Goal: Task Accomplishment & Management: Use online tool/utility

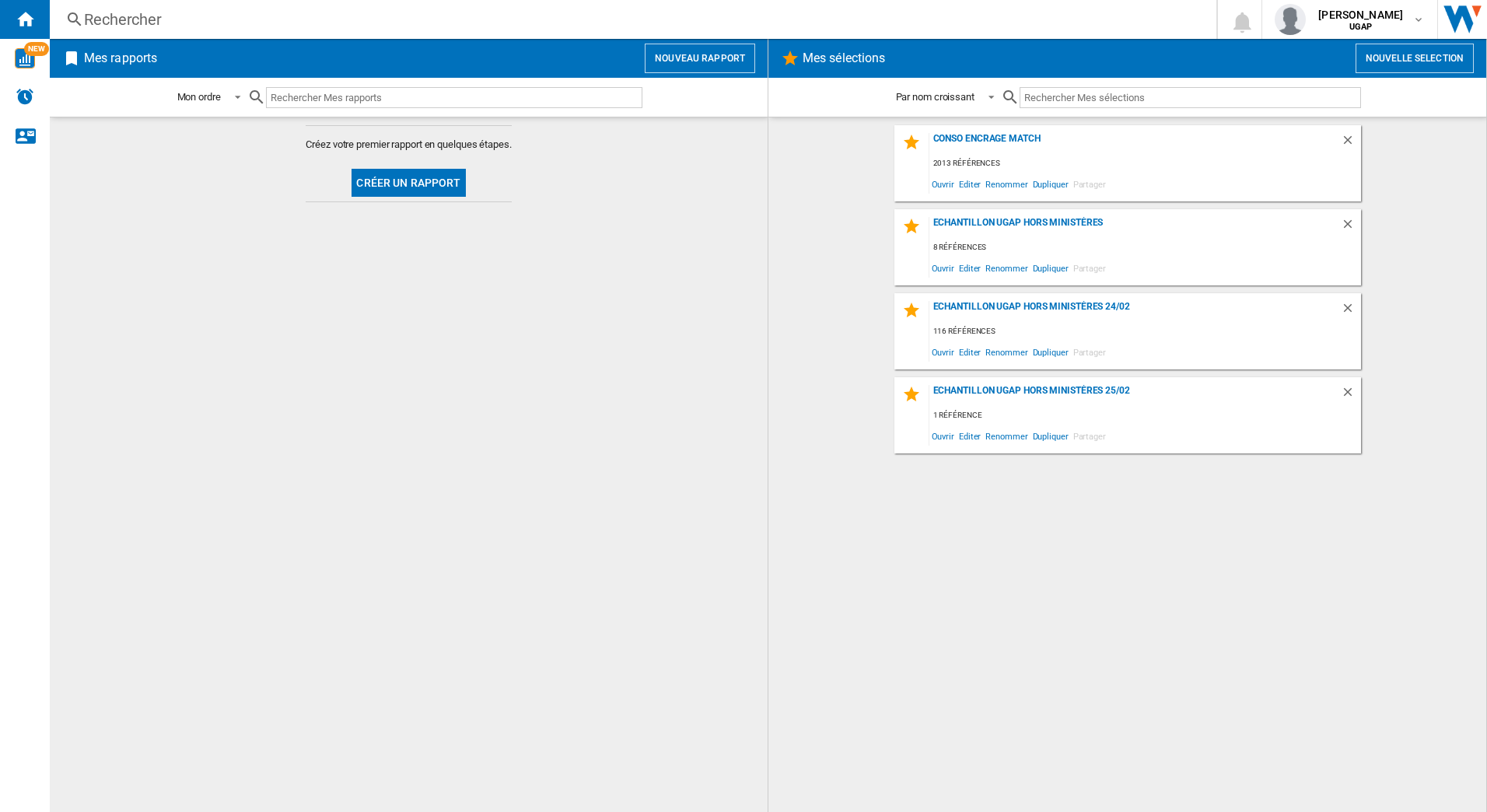
click at [1394, 61] on button "Nouvelle selection" at bounding box center [1414, 58] width 118 height 30
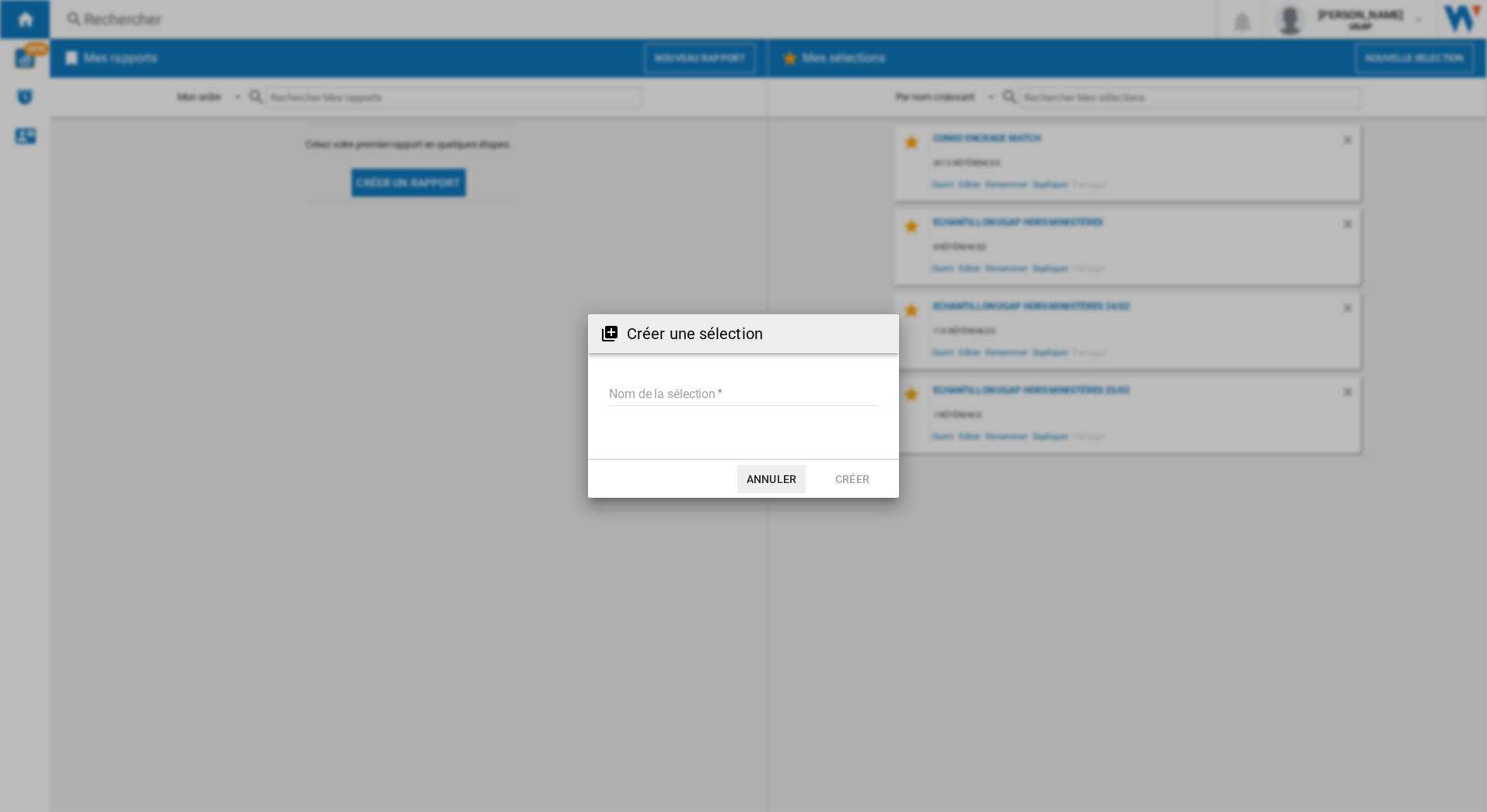
click at [712, 400] on input "Nom de la sélection" at bounding box center [743, 394] width 270 height 23
type input "**********"
click at [835, 466] on button "Créer" at bounding box center [853, 479] width 69 height 28
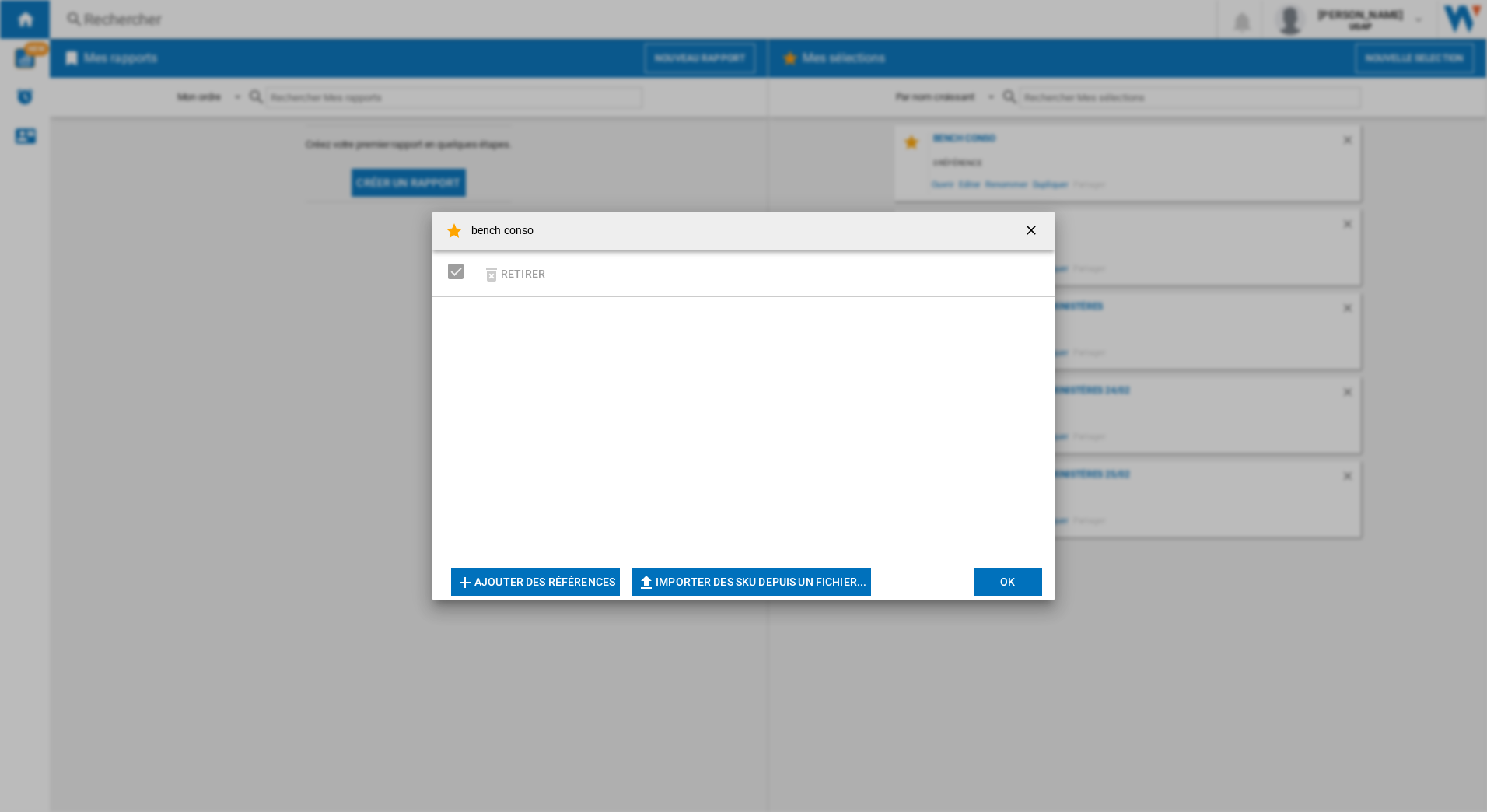
click at [527, 572] on button "Ajouter des références" at bounding box center [535, 581] width 169 height 28
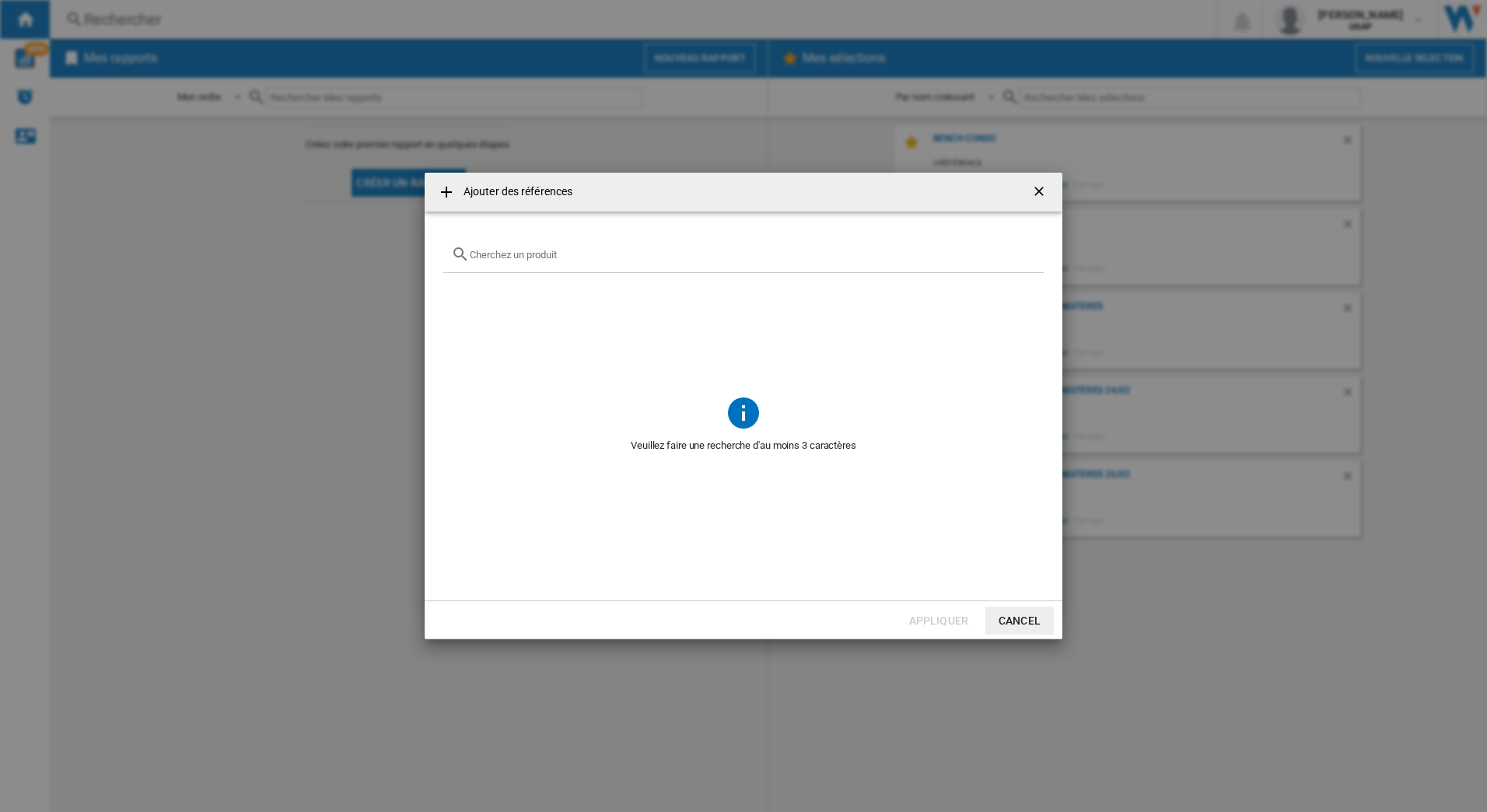
click at [493, 249] on input "text" at bounding box center [753, 254] width 566 height 12
paste input "CBGR0100C"
type input "C"
click at [571, 252] on input "text" at bounding box center [753, 254] width 566 height 12
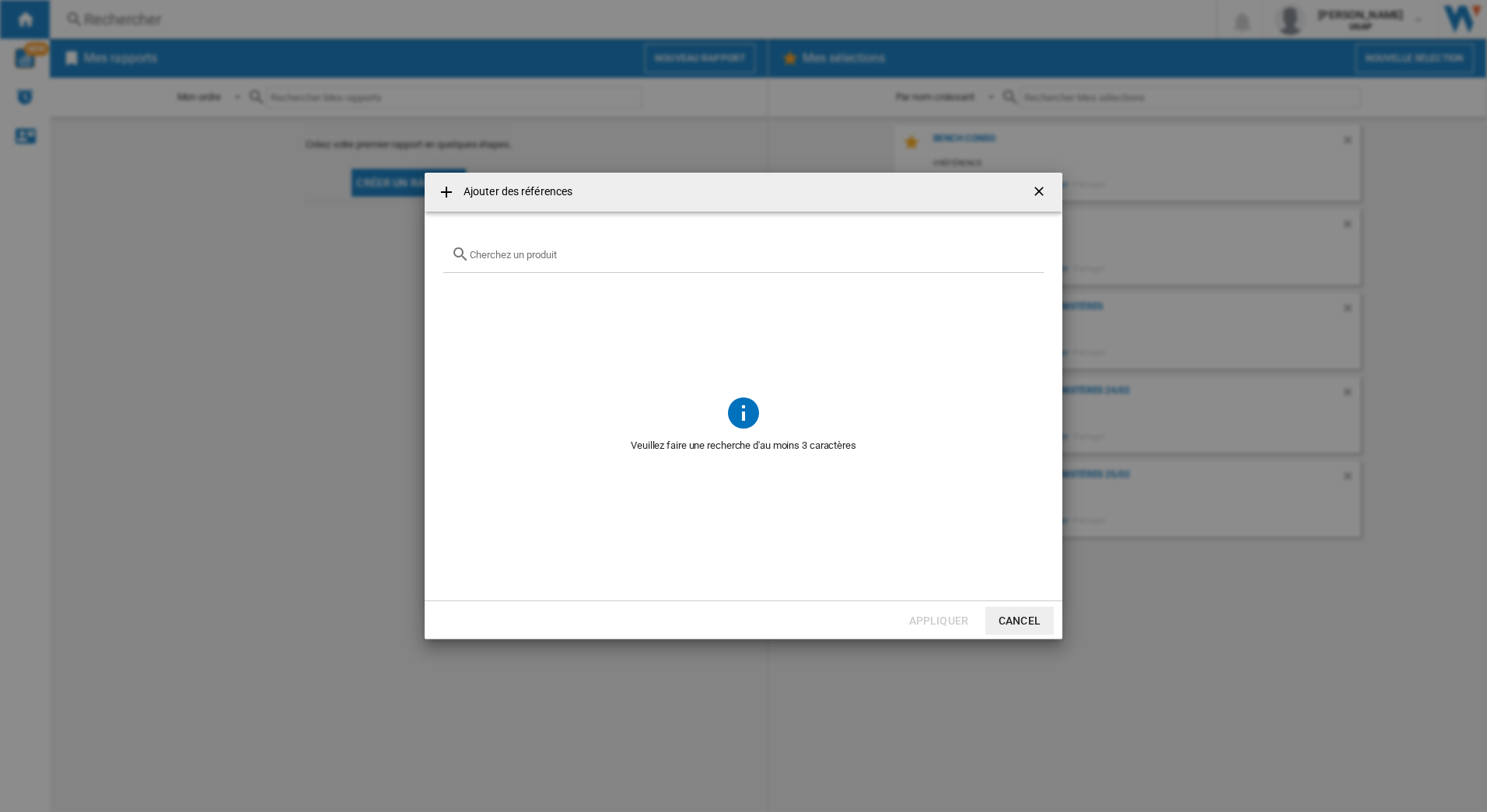
paste input "CBGR0500F"
click at [531, 249] on input "CBGR0500F" at bounding box center [744, 254] width 547 height 12
drag, startPoint x: 533, startPoint y: 251, endPoint x: 437, endPoint y: 252, distance: 96.0
click at [437, 252] on md-dialog-content "CBGR0500F Aucune référence ne correspond à votre recherche" at bounding box center [743, 405] width 637 height 388
paste input "P0001C"
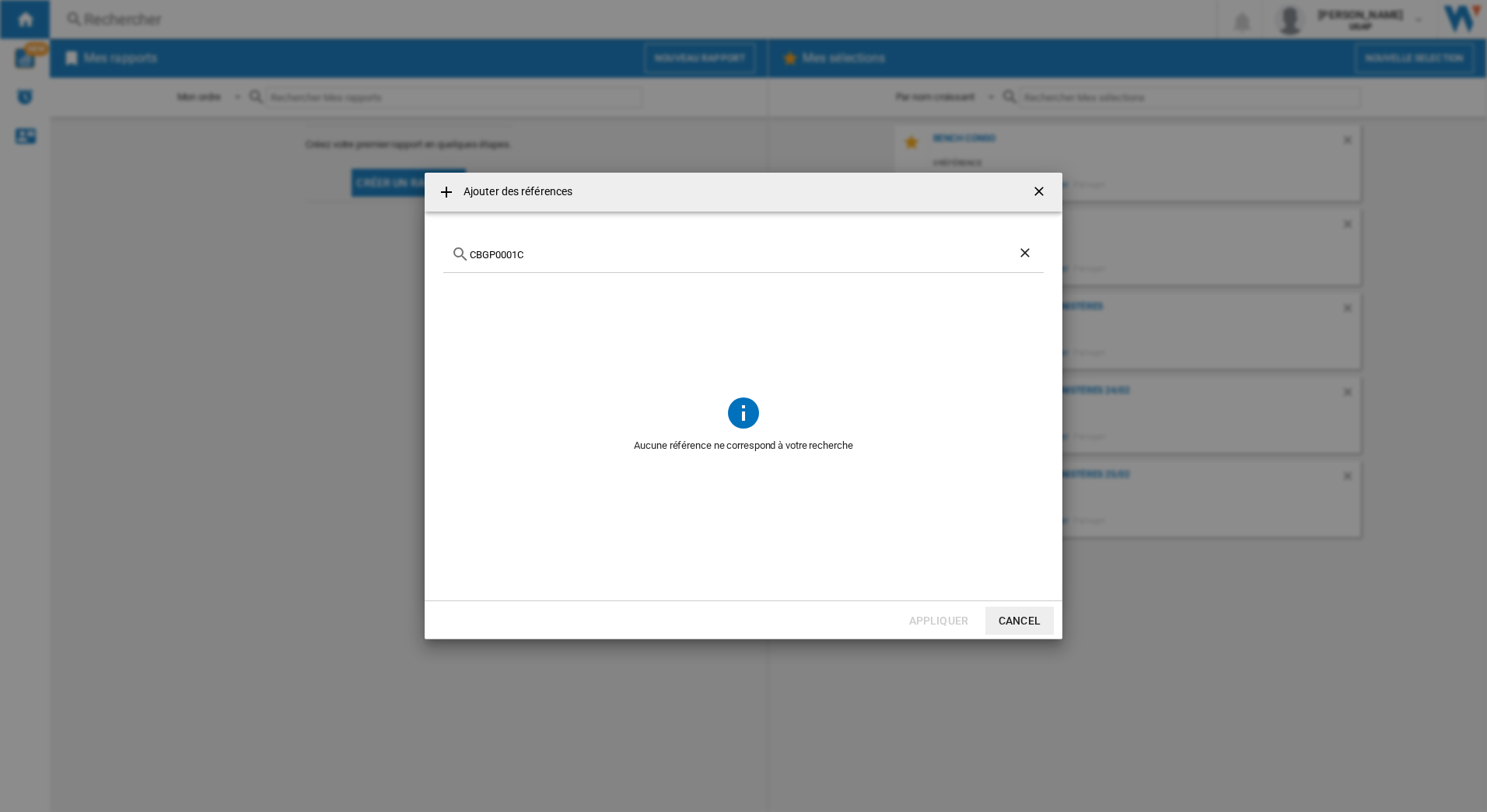
type input "CBGP0001C"
click at [1024, 258] on ng-md-icon "Effacer la recherche" at bounding box center [1026, 254] width 18 height 18
click at [1036, 195] on ng-md-icon "getI18NText('BUTTONS.CLOSE_DIALOG')" at bounding box center [1040, 192] width 18 height 18
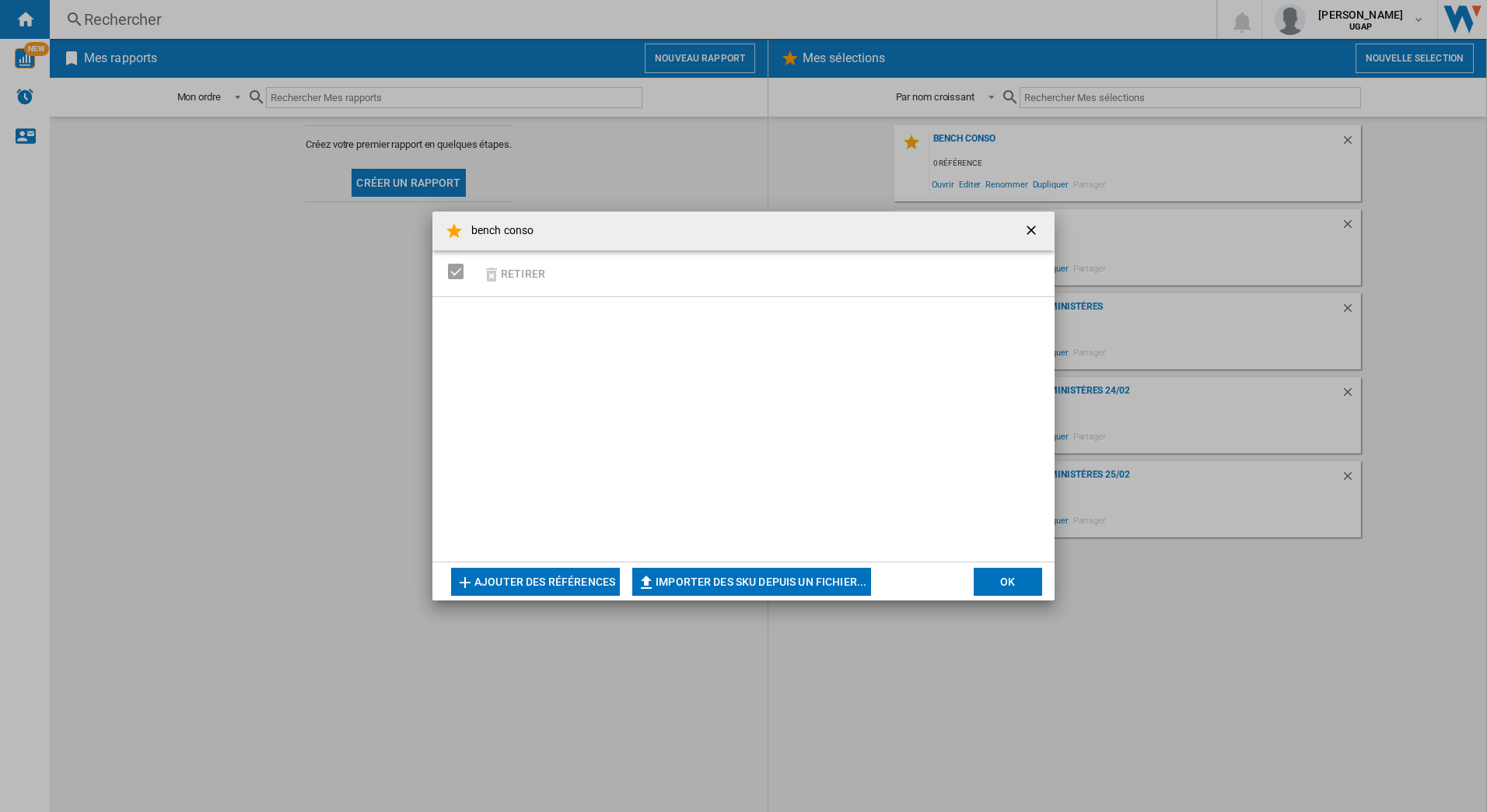
click at [1025, 235] on ng-md-icon "getI18NText('BUTTONS.CLOSE_DIALOG')" at bounding box center [1032, 231] width 18 height 18
